Goal: Task Accomplishment & Management: Use online tool/utility

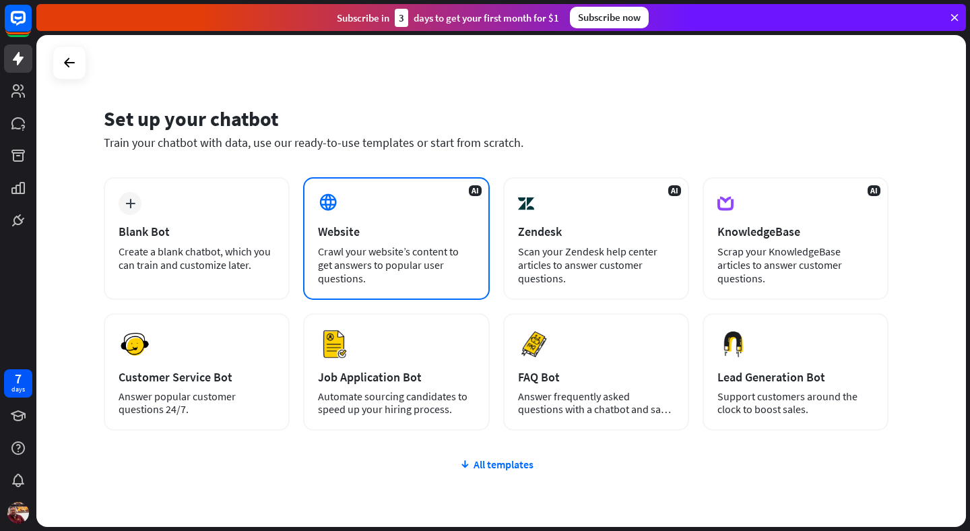
click at [417, 217] on div "AI Website Crawl your website’s content to get answers to popular user question…" at bounding box center [396, 238] width 186 height 123
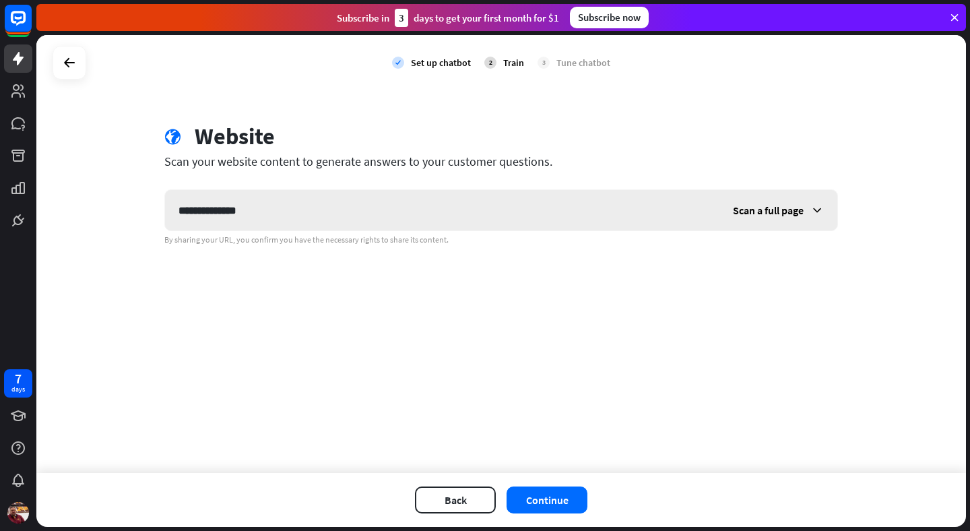
type input "**********"
click at [759, 211] on span "Scan a full page" at bounding box center [768, 209] width 71 height 13
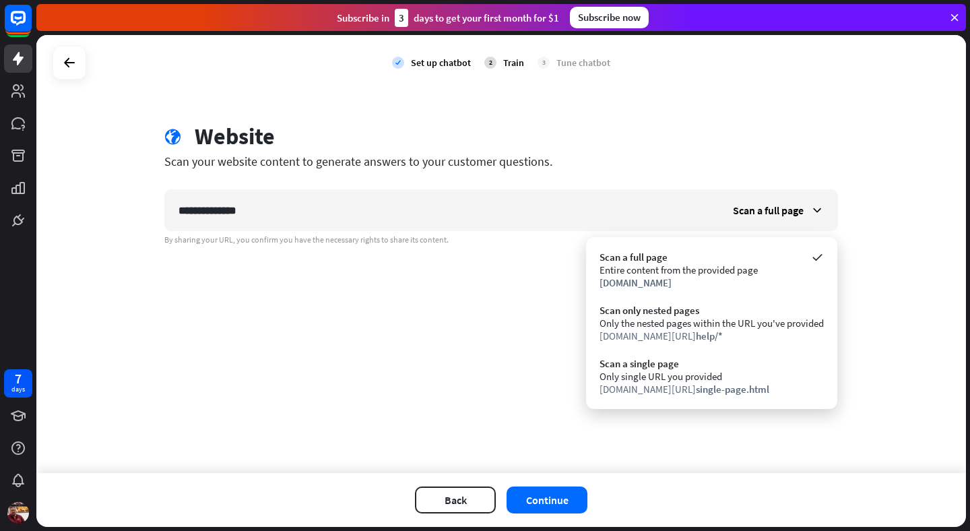
click at [426, 352] on div "**********" at bounding box center [501, 254] width 930 height 438
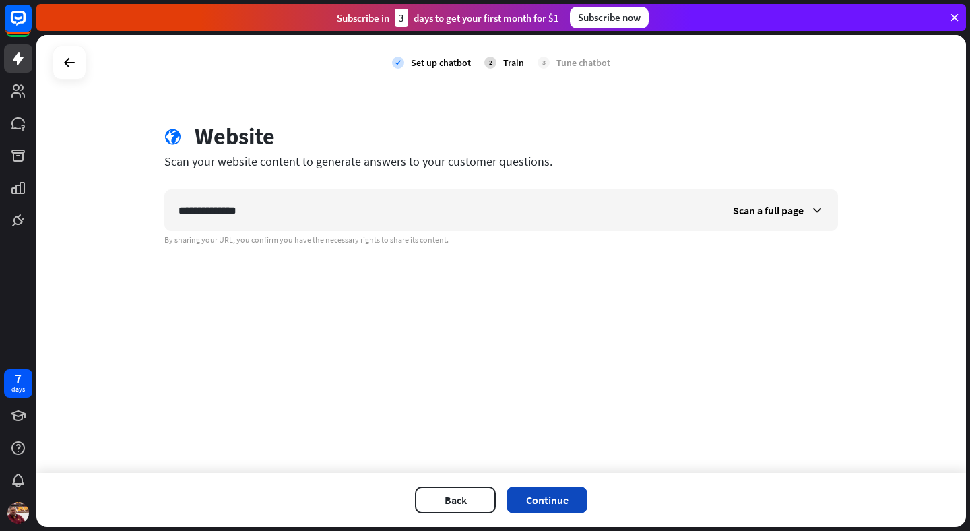
click at [579, 501] on button "Continue" at bounding box center [547, 499] width 81 height 27
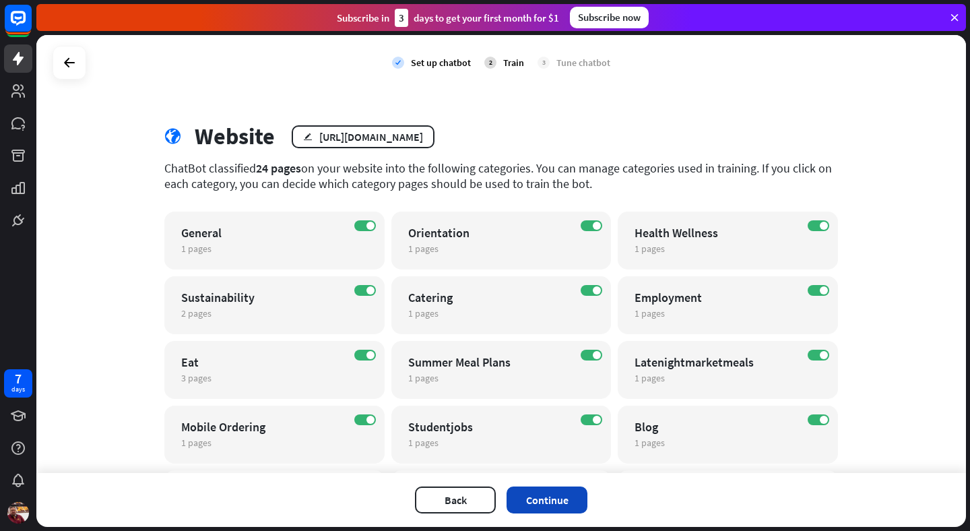
click at [548, 500] on button "Continue" at bounding box center [547, 499] width 81 height 27
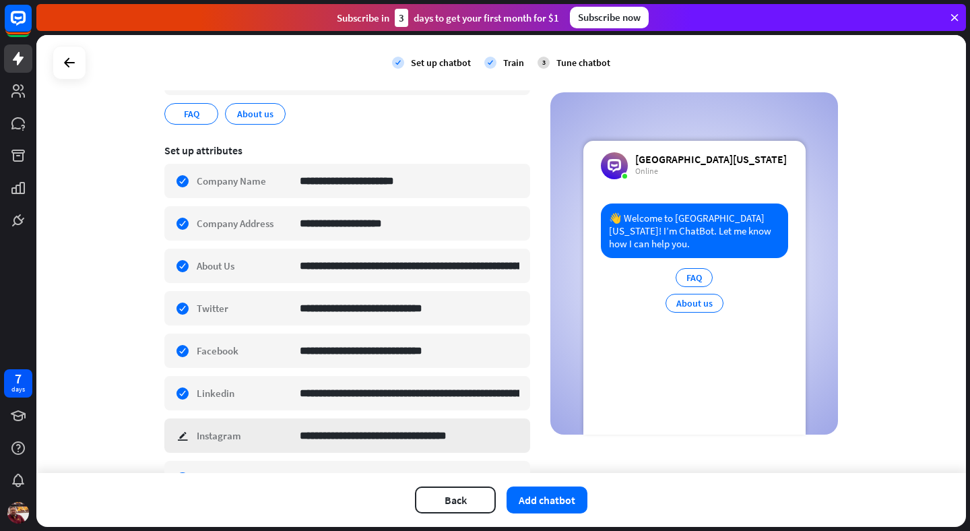
scroll to position [180, 0]
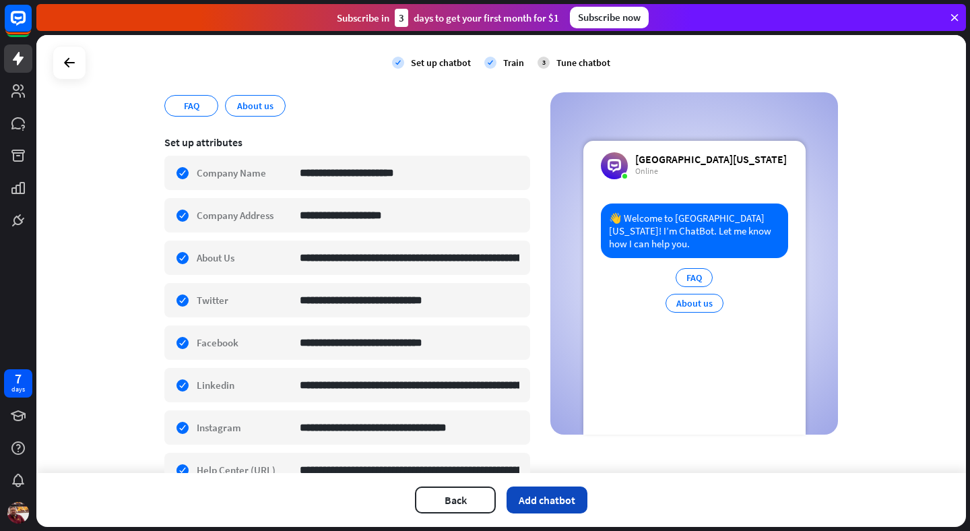
click at [554, 501] on button "Add chatbot" at bounding box center [547, 499] width 81 height 27
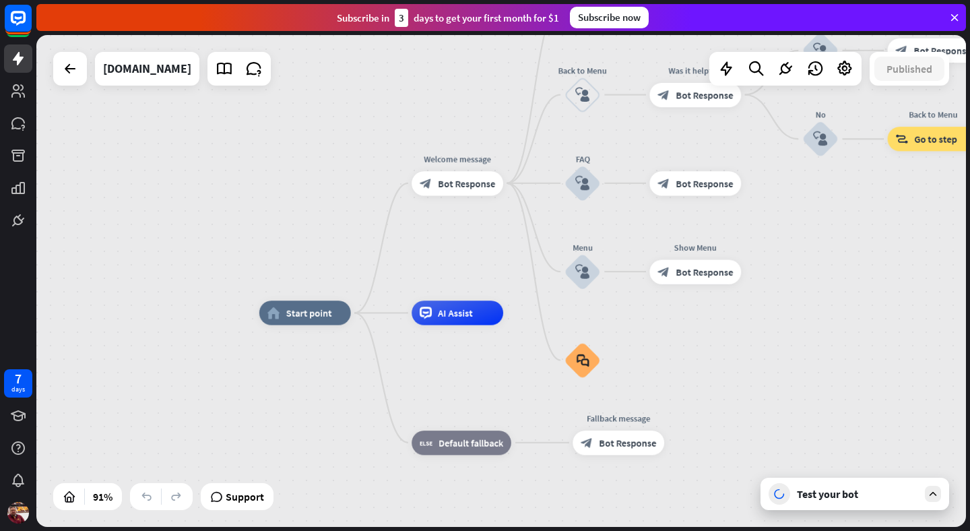
drag, startPoint x: 835, startPoint y: 333, endPoint x: 821, endPoint y: 358, distance: 28.1
click at [821, 358] on div "home_2 Start point Welcome message block_bot_response Bot Response About us blo…" at bounding box center [680, 535] width 842 height 445
click at [851, 498] on div "Test your bot" at bounding box center [857, 493] width 121 height 13
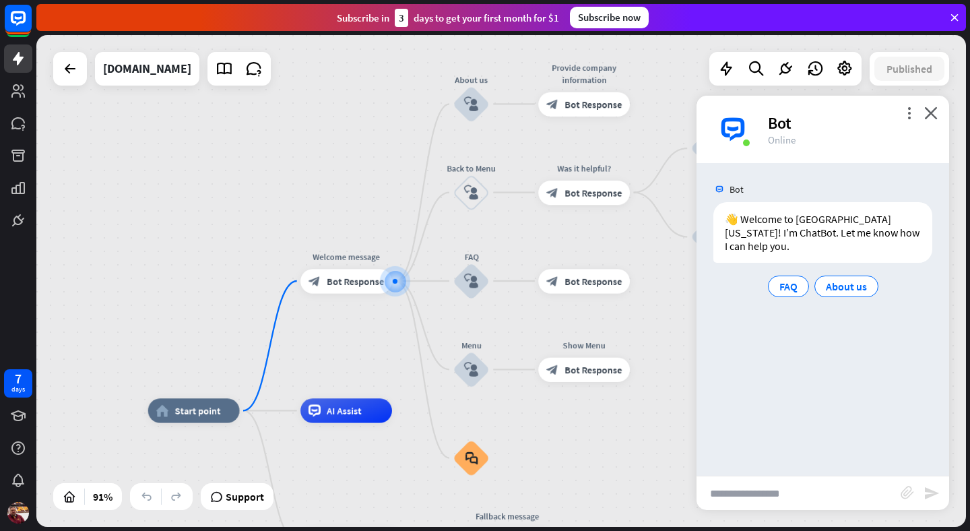
click at [771, 492] on input "text" at bounding box center [799, 493] width 204 height 34
type input "**********"
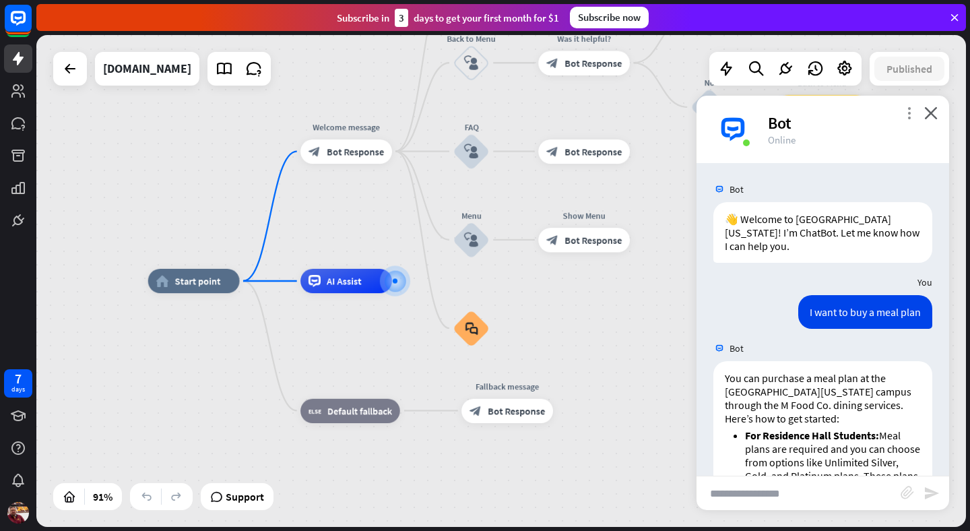
click at [903, 115] on icon "more_vert" at bounding box center [909, 112] width 13 height 13
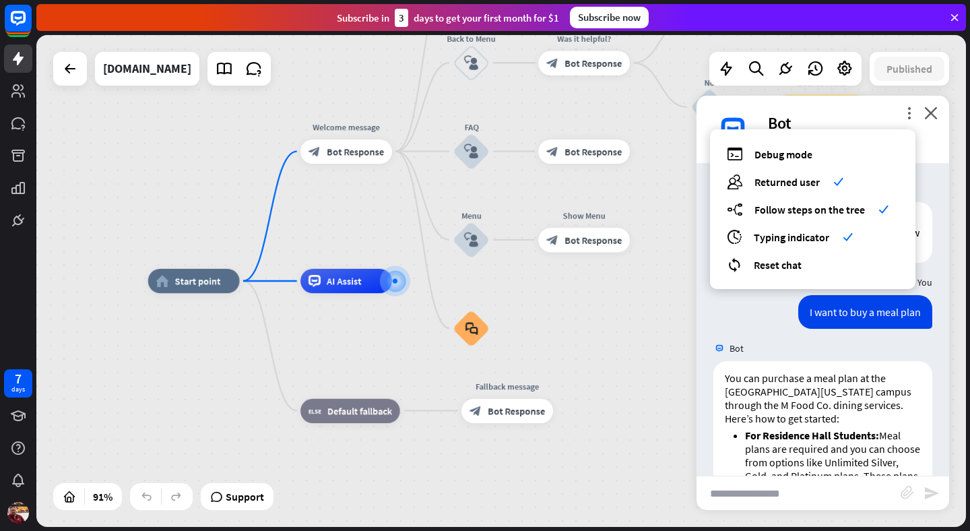
click at [872, 113] on div "Bot" at bounding box center [850, 123] width 165 height 21
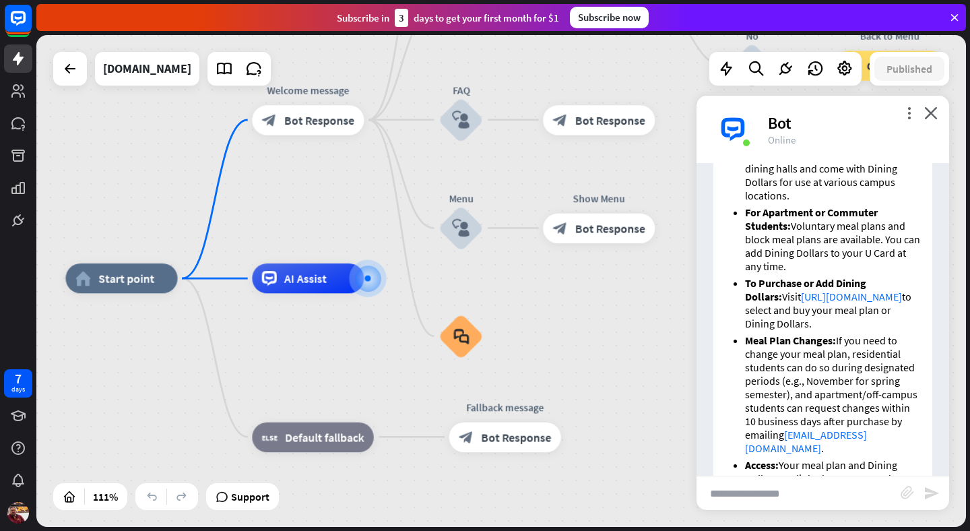
scroll to position [385, 0]
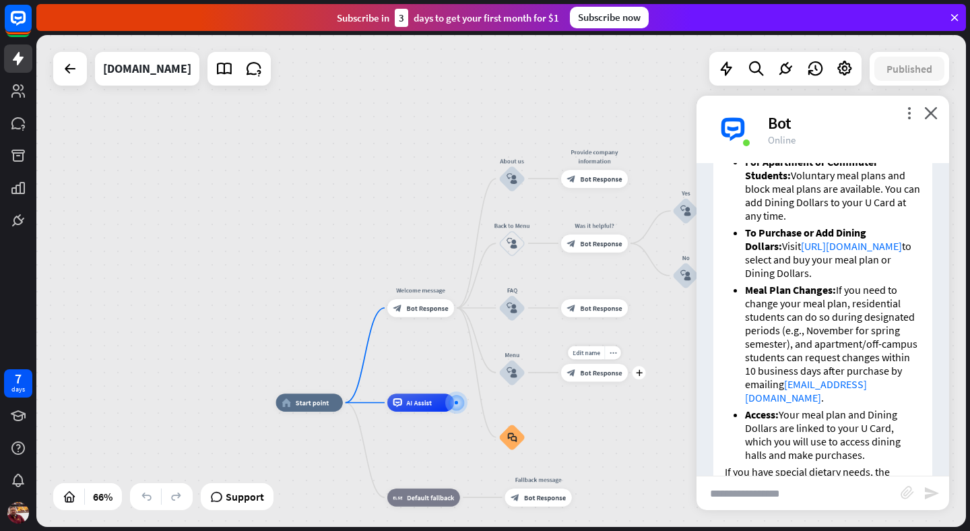
drag, startPoint x: 660, startPoint y: 341, endPoint x: 634, endPoint y: 391, distance: 56.6
click at [628, 381] on div "Edit name more_horiz plus Show Menu block_bot_response Bot Response" at bounding box center [594, 373] width 67 height 18
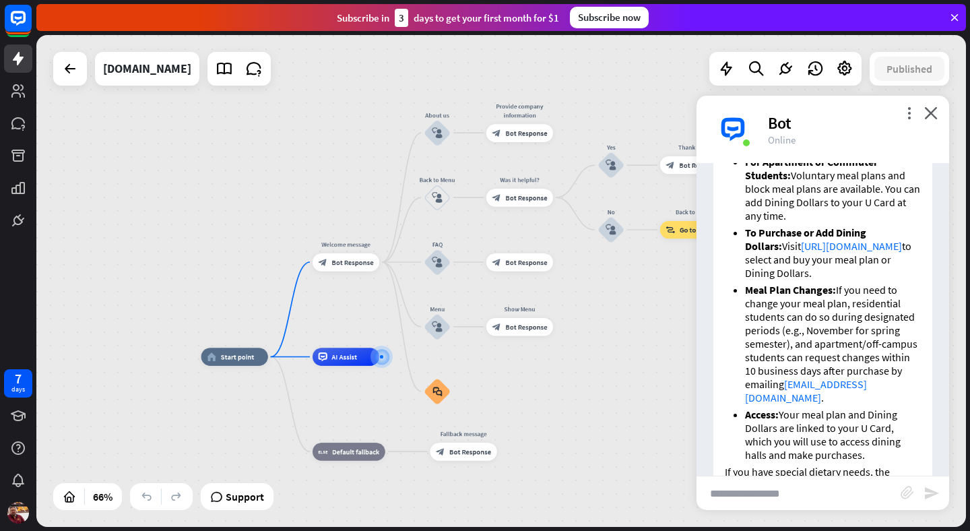
drag, startPoint x: 618, startPoint y: 451, endPoint x: 541, endPoint y: 405, distance: 89.8
click at [543, 406] on div "home_2 Start point Welcome message block_bot_response Bot Response About us blo…" at bounding box center [508, 519] width 615 height 325
click at [849, 67] on icon at bounding box center [845, 69] width 18 height 18
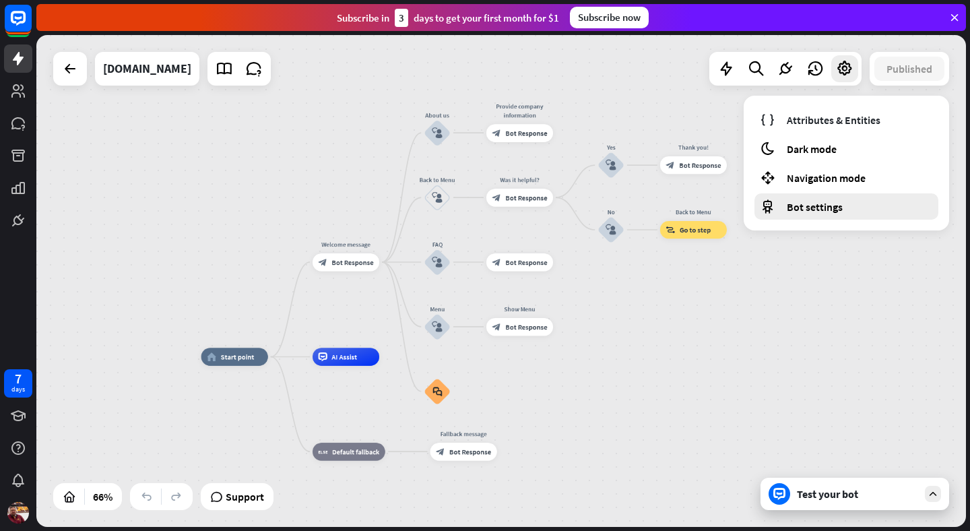
click at [826, 211] on span "Bot settings" at bounding box center [815, 206] width 56 height 13
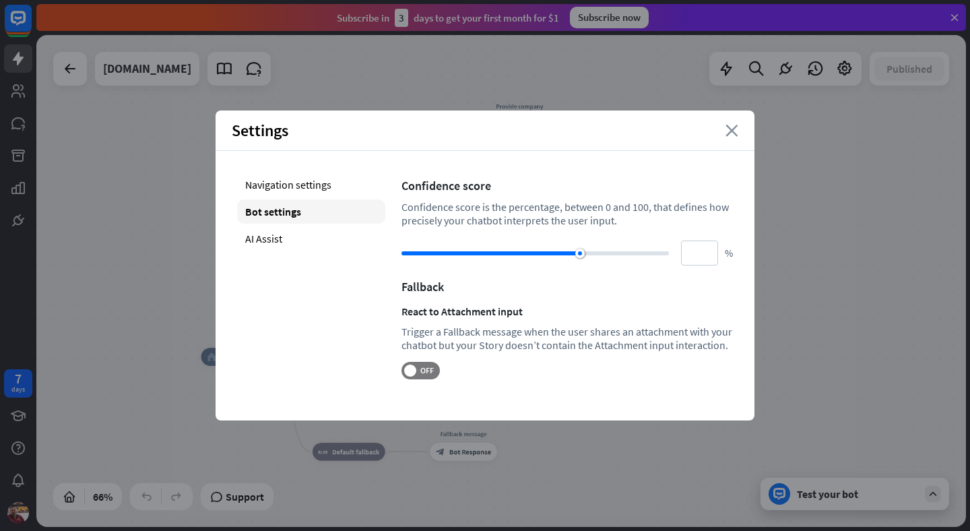
click at [737, 130] on icon "close" at bounding box center [732, 131] width 13 height 12
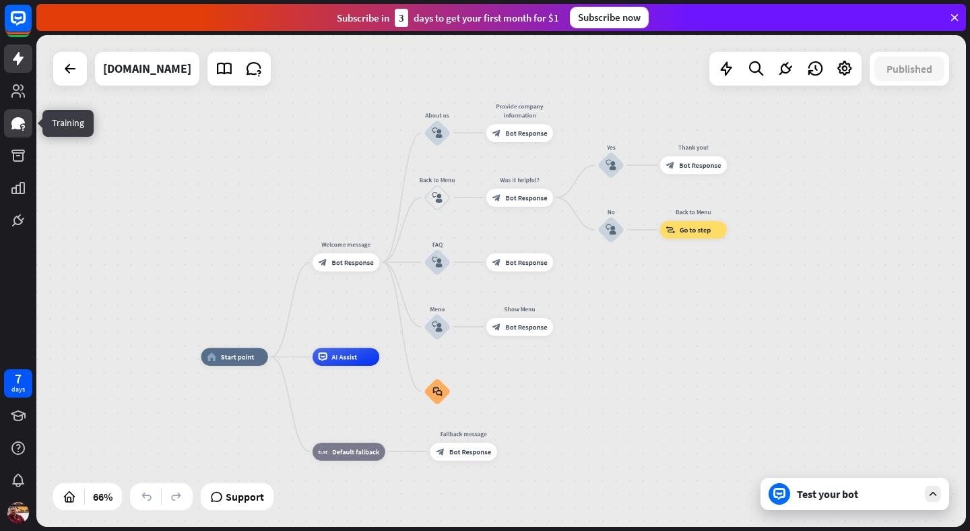
click at [13, 118] on icon at bounding box center [18, 123] width 16 height 16
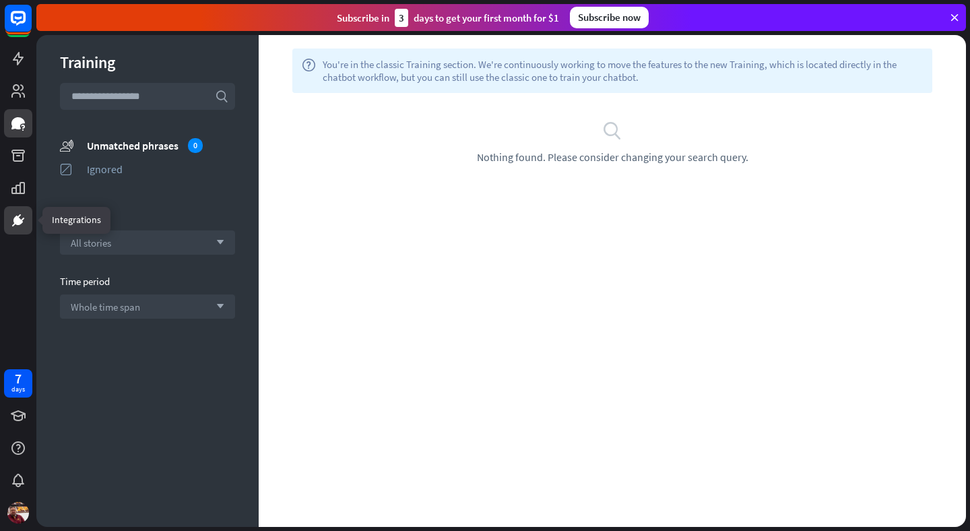
click at [18, 213] on icon at bounding box center [18, 220] width 16 height 16
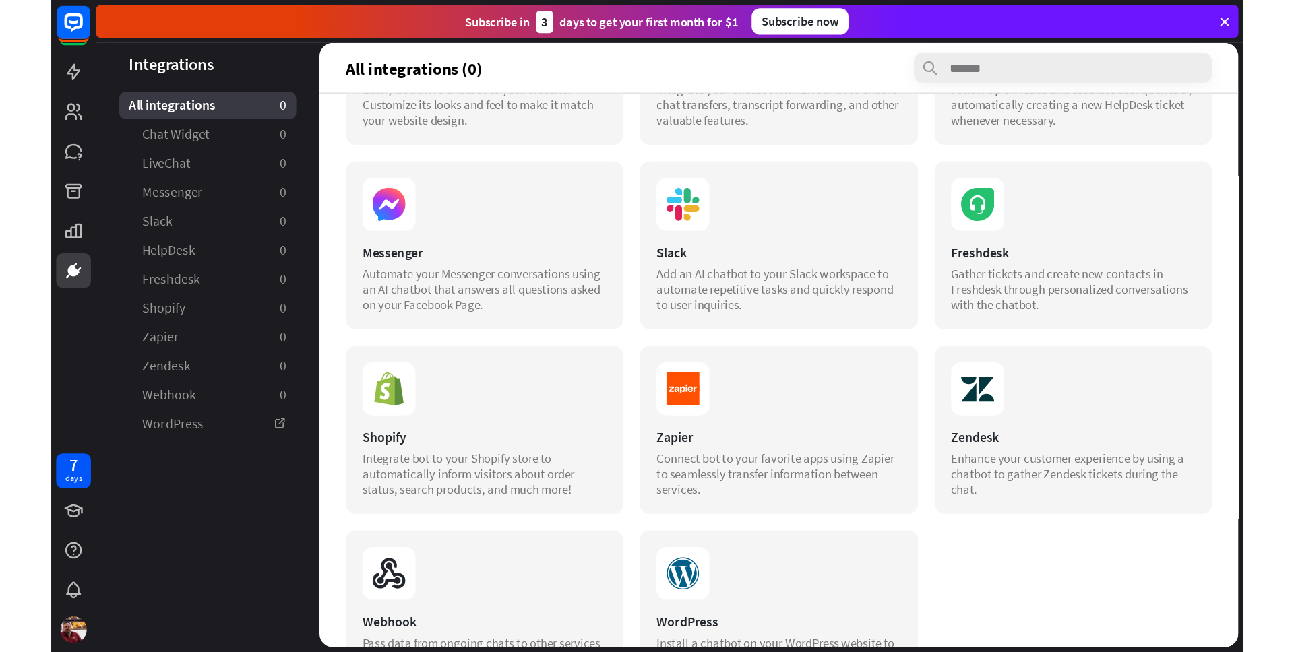
scroll to position [180, 0]
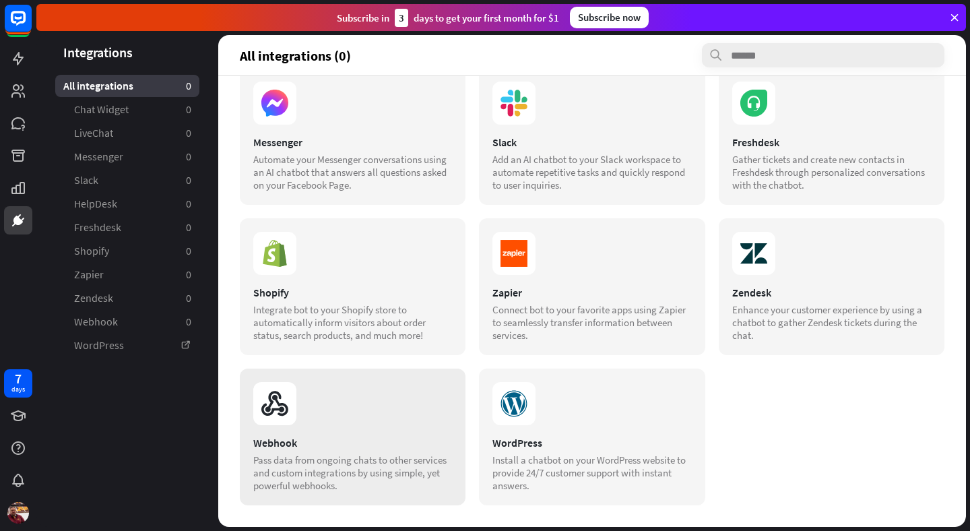
click at [279, 412] on icon at bounding box center [274, 403] width 43 height 43
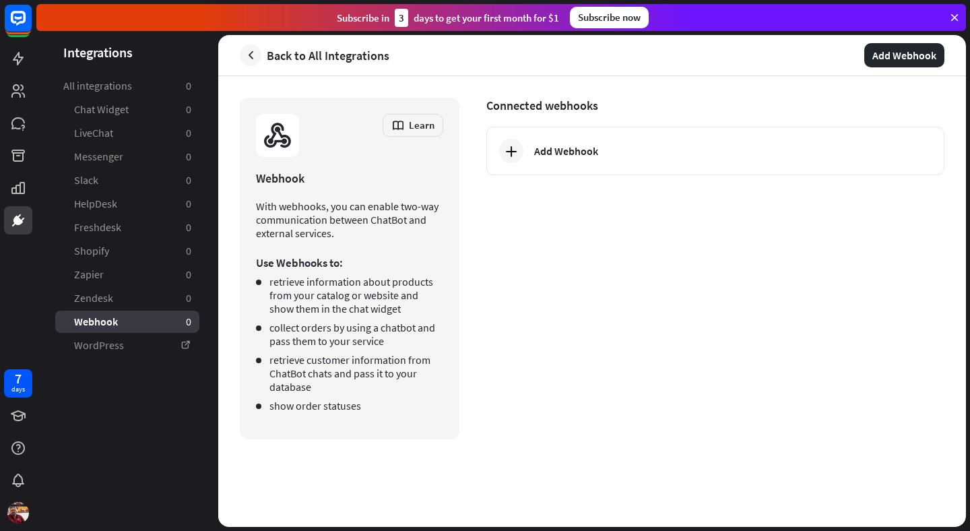
click at [296, 135] on div at bounding box center [277, 135] width 43 height 43
click at [288, 139] on icon at bounding box center [283, 137] width 16 height 21
